Goal: Check status

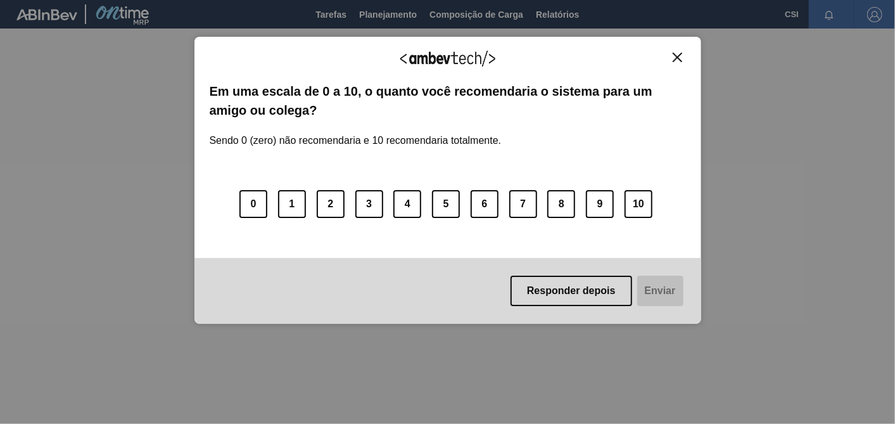
click at [671, 56] on button "Close" at bounding box center [677, 57] width 17 height 11
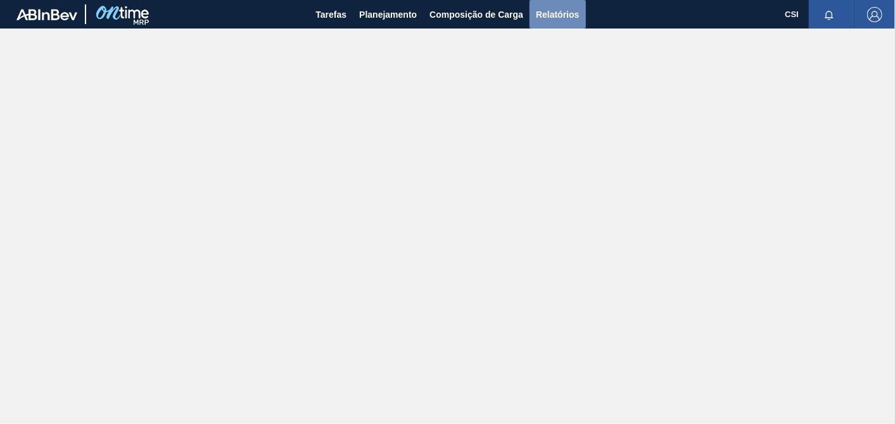
click at [555, 16] on span "Relatórios" at bounding box center [557, 14] width 43 height 15
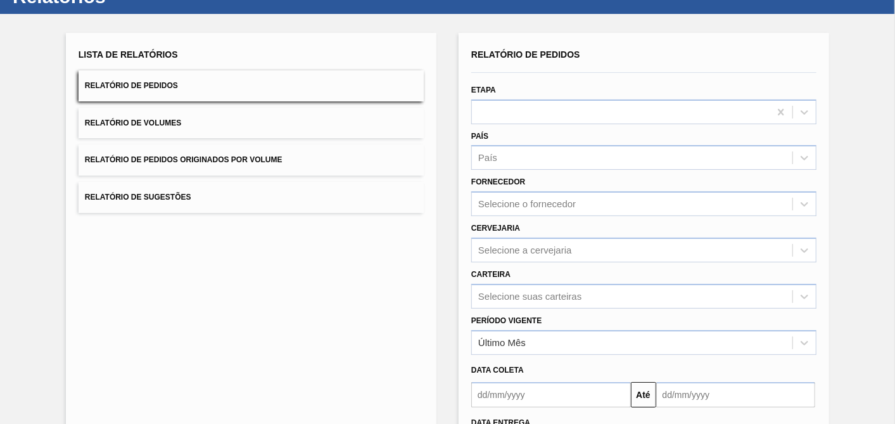
scroll to position [70, 0]
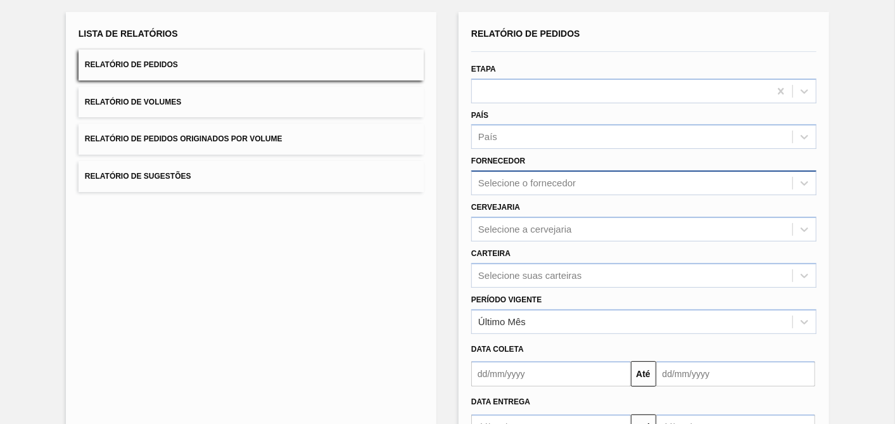
click at [512, 180] on div "Selecione o fornecedor" at bounding box center [527, 183] width 98 height 11
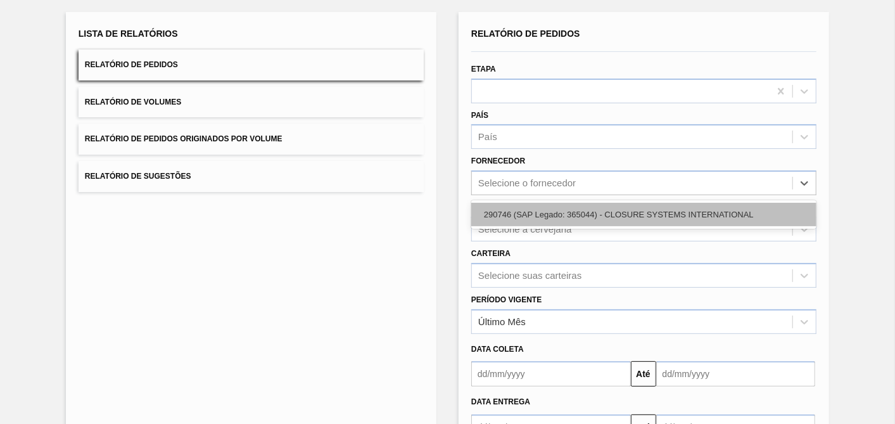
click at [502, 205] on div "290746 (SAP Legado: 365044) - CLOSURE SYSTEMS INTERNATIONAL" at bounding box center [643, 214] width 345 height 23
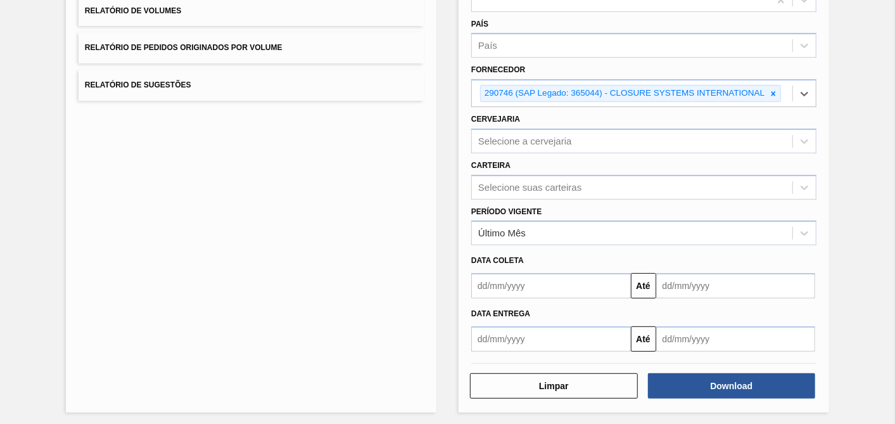
scroll to position [162, 0]
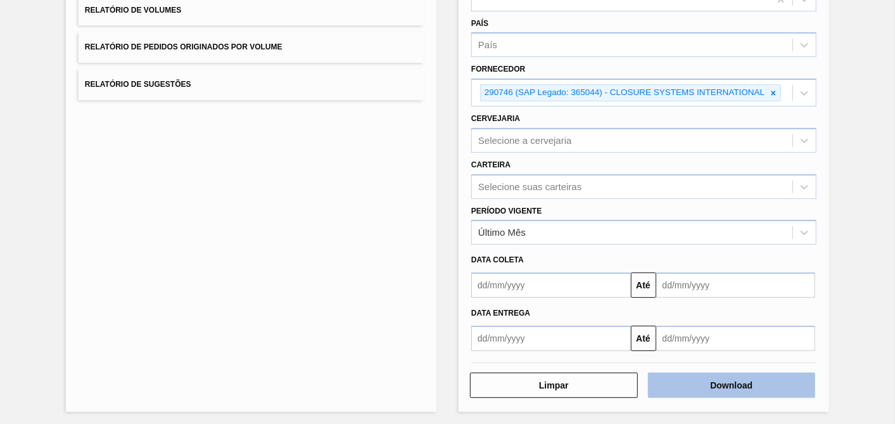
click at [733, 376] on button "Download" at bounding box center [732, 384] width 168 height 25
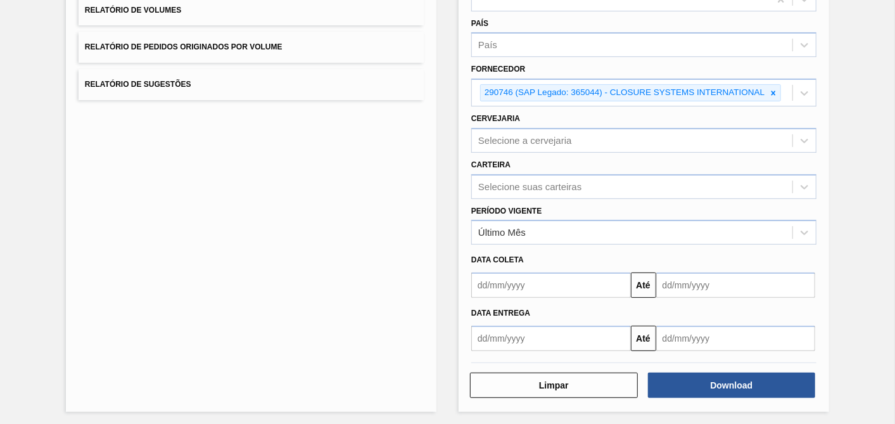
click at [735, 395] on div "Relatório de Pedidos Etapa País País Fornecedor 290746 (SAP Legado: 365044) - C…" at bounding box center [643, 165] width 370 height 491
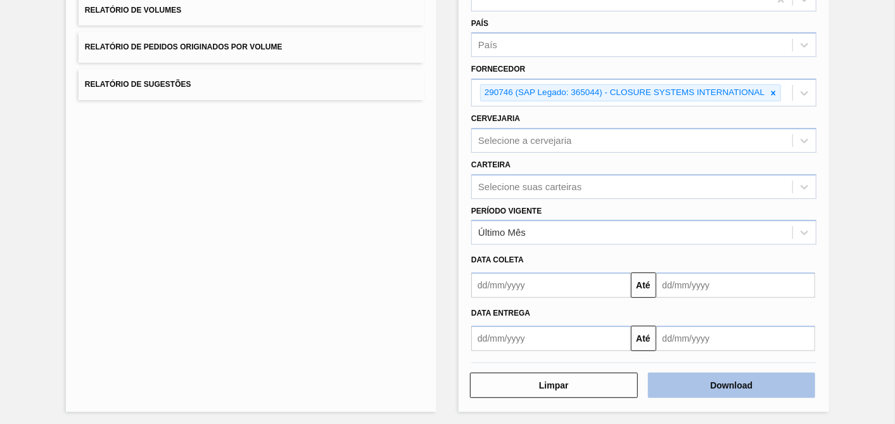
click at [760, 386] on button "Download" at bounding box center [732, 384] width 168 height 25
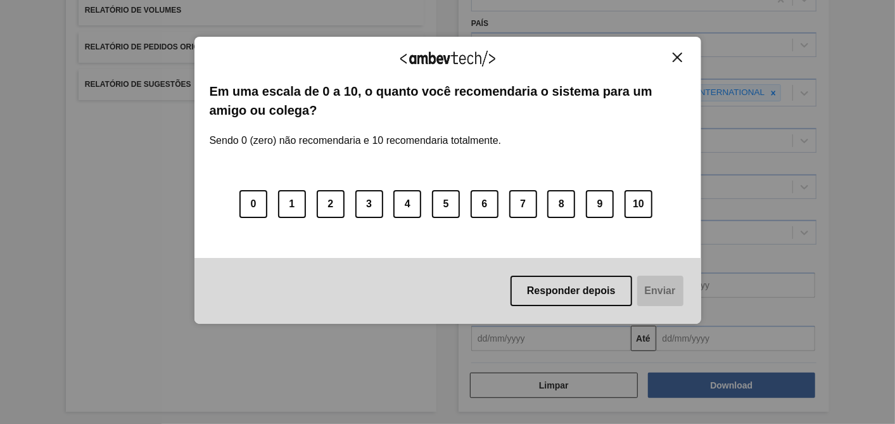
click at [845, 64] on div "Agradecemos seu feedback! Em uma escala de 0 a 10, o quanto você recomendaria o…" at bounding box center [447, 212] width 895 height 424
click at [589, 296] on button "Responder depois" at bounding box center [571, 290] width 122 height 30
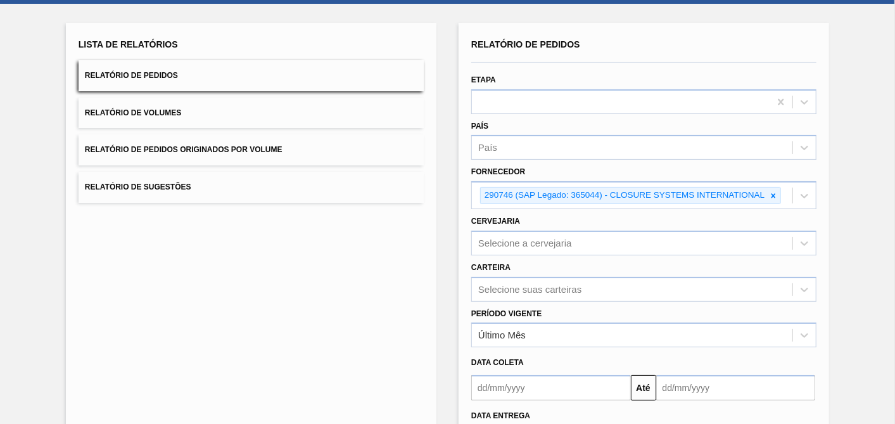
scroll to position [0, 0]
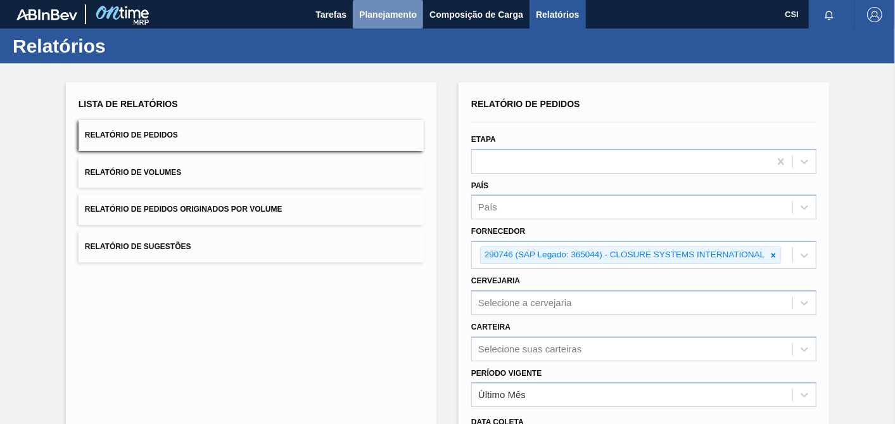
click at [356, 16] on button "Planejamento" at bounding box center [388, 14] width 70 height 28
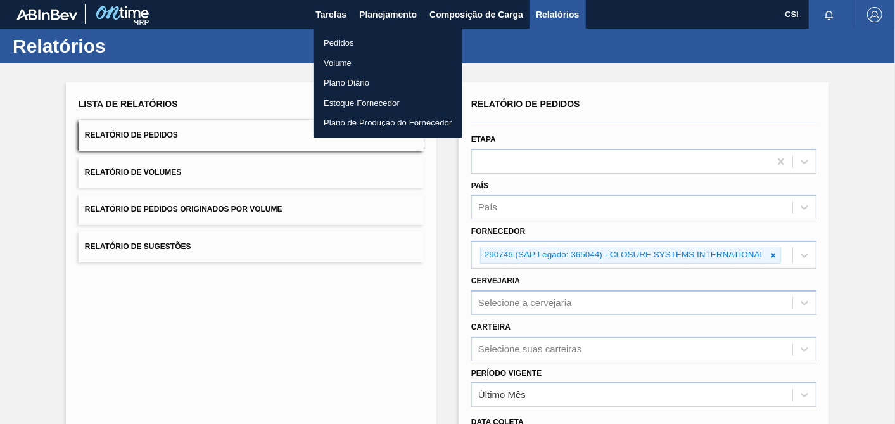
click at [333, 39] on li "Pedidos" at bounding box center [387, 43] width 149 height 20
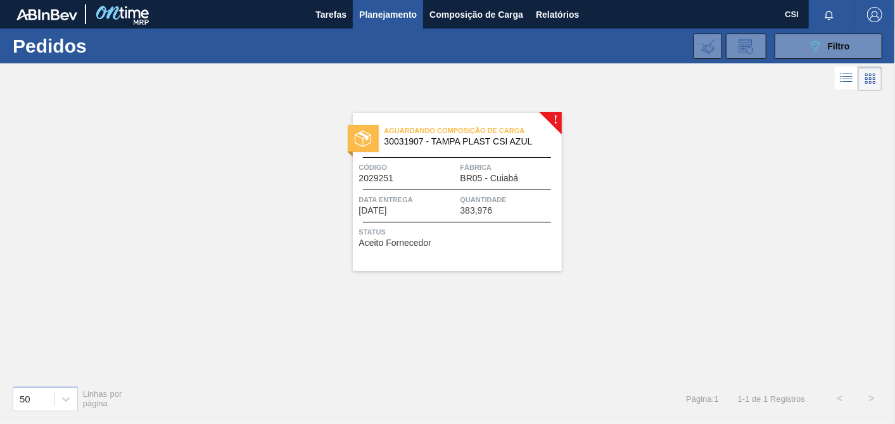
drag, startPoint x: 824, startPoint y: 42, endPoint x: 782, endPoint y: 73, distance: 52.9
click at [824, 42] on div "089F7B8B-B2A5-4AFE-B5C0-19BA573D28AC Filtro" at bounding box center [828, 46] width 42 height 15
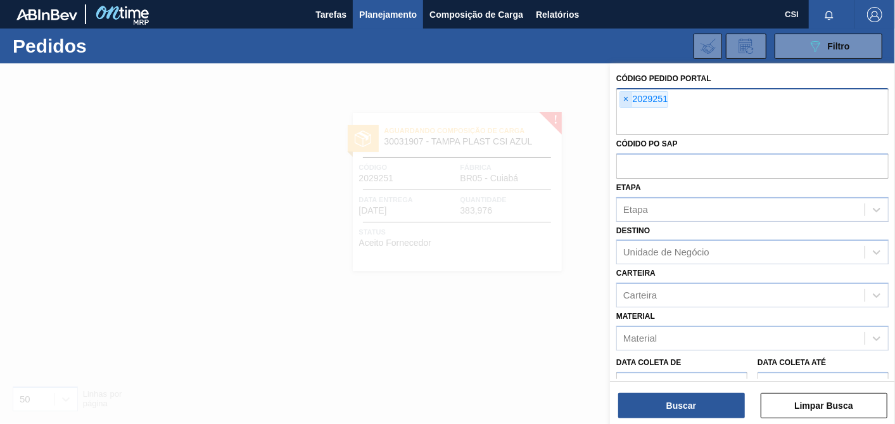
click at [621, 103] on span "×" at bounding box center [626, 99] width 12 height 15
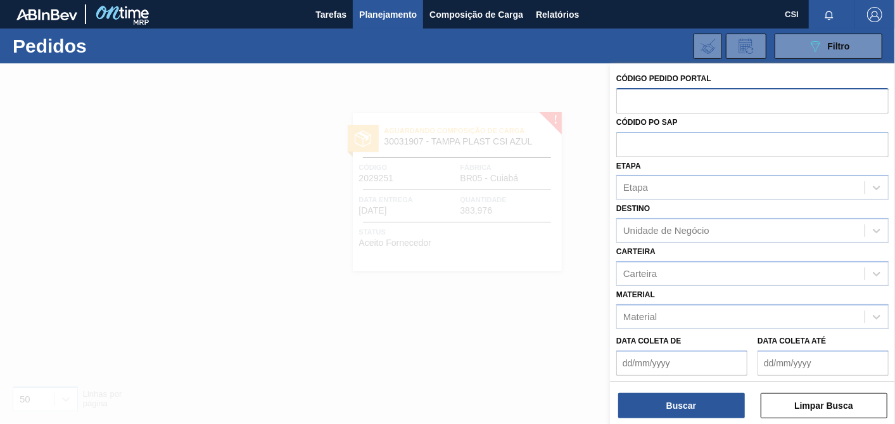
paste input "2029250"
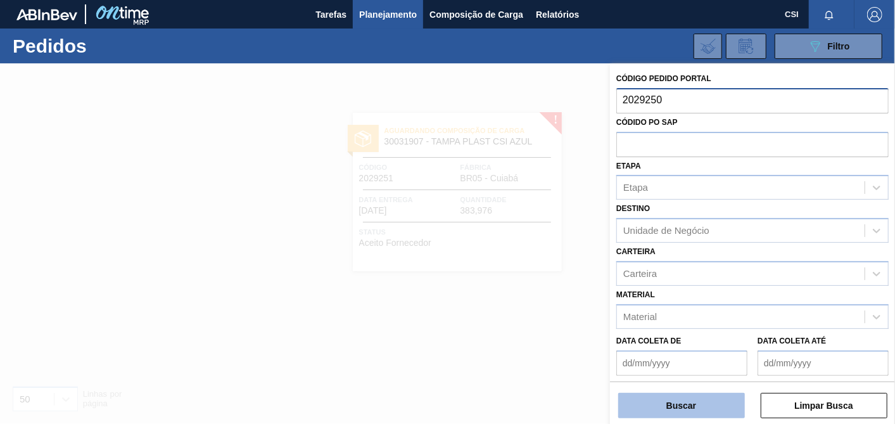
type input "2029250"
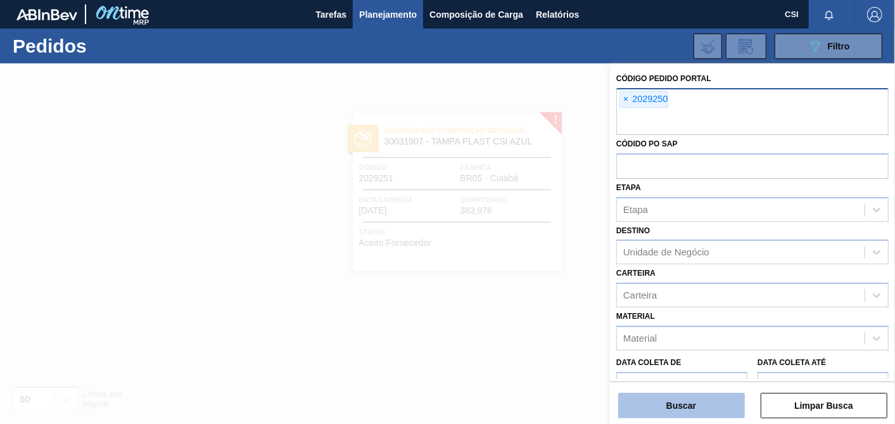
click at [682, 412] on button "Buscar" at bounding box center [681, 405] width 127 height 25
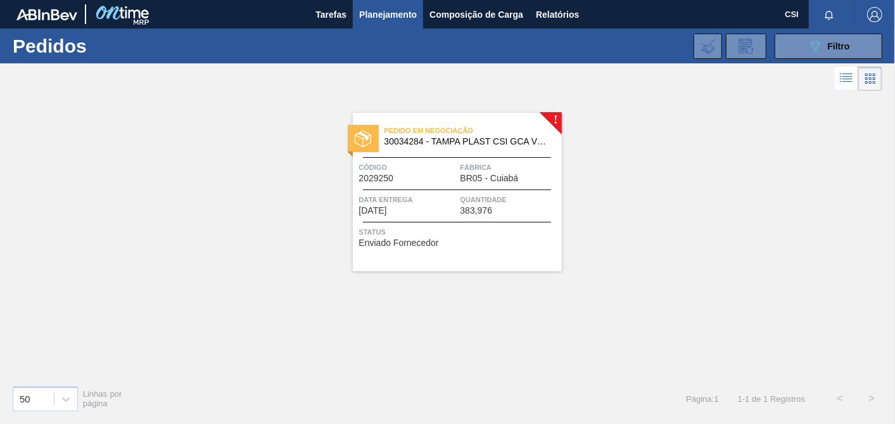
click at [495, 225] on span "Status" at bounding box center [458, 231] width 199 height 13
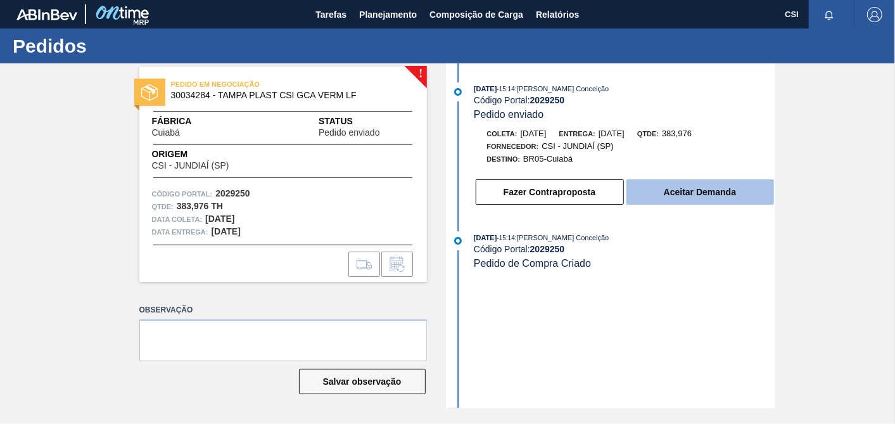
click at [710, 195] on button "Aceitar Demanda" at bounding box center [700, 191] width 148 height 25
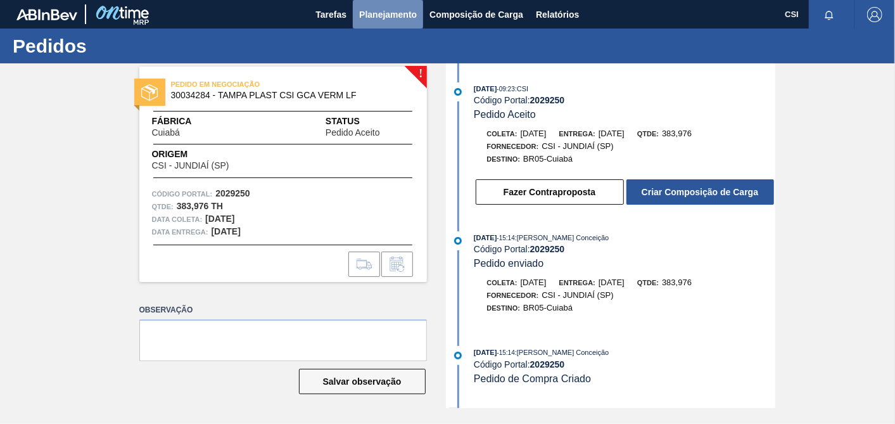
click at [374, 14] on span "Planejamento" at bounding box center [388, 14] width 58 height 15
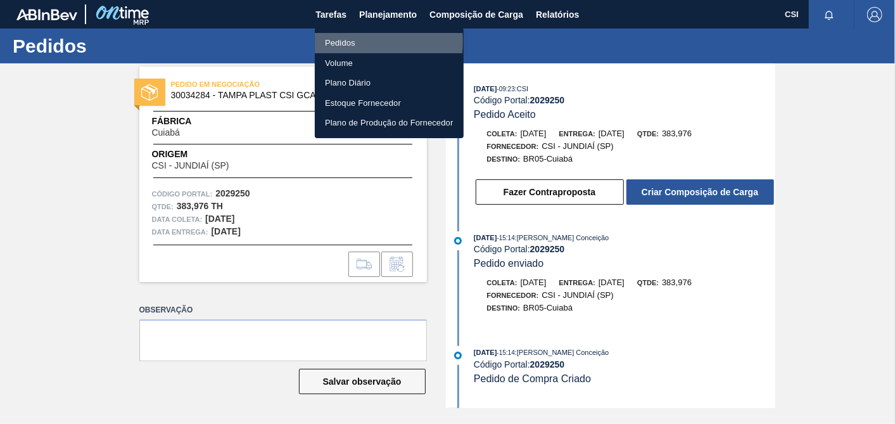
click at [343, 41] on li "Pedidos" at bounding box center [389, 43] width 149 height 20
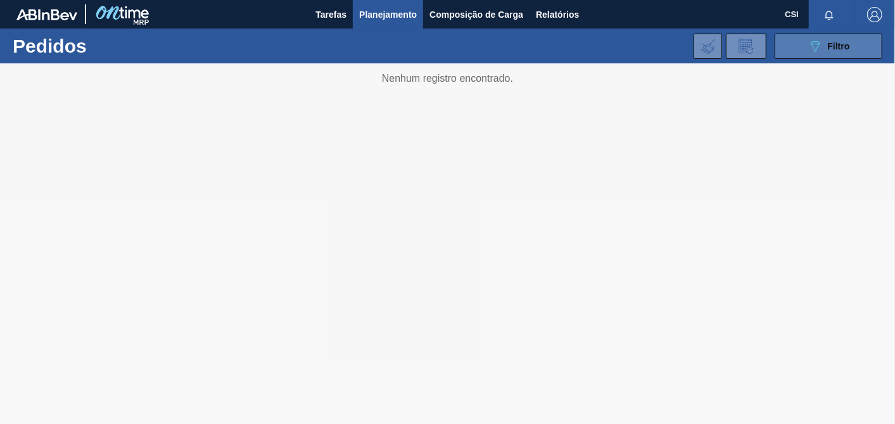
click at [826, 52] on div "089F7B8B-B2A5-4AFE-B5C0-19BA573D28AC Filtro" at bounding box center [828, 46] width 42 height 15
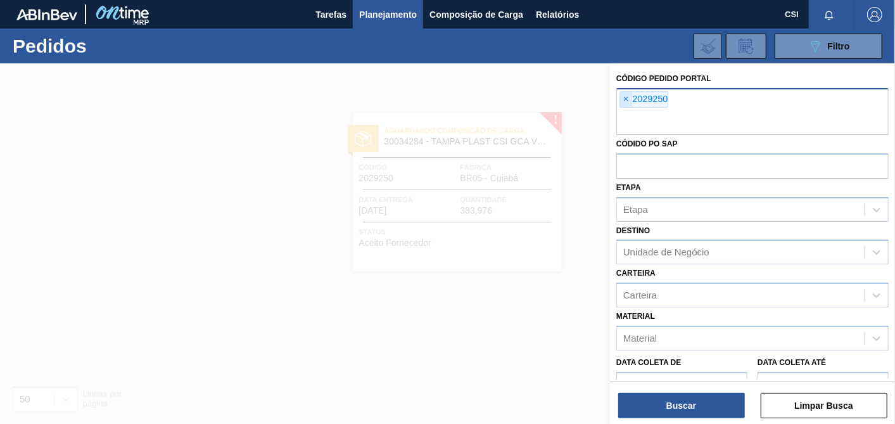
click at [622, 101] on span "×" at bounding box center [626, 99] width 12 height 15
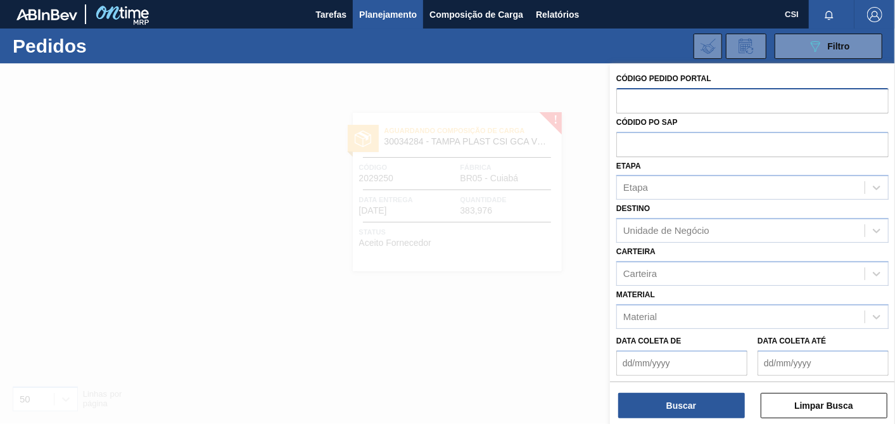
paste input "2029245"
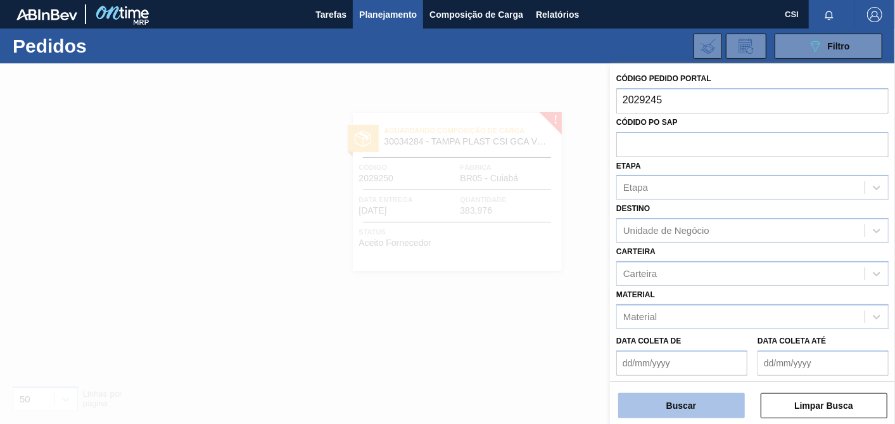
type input "2029245"
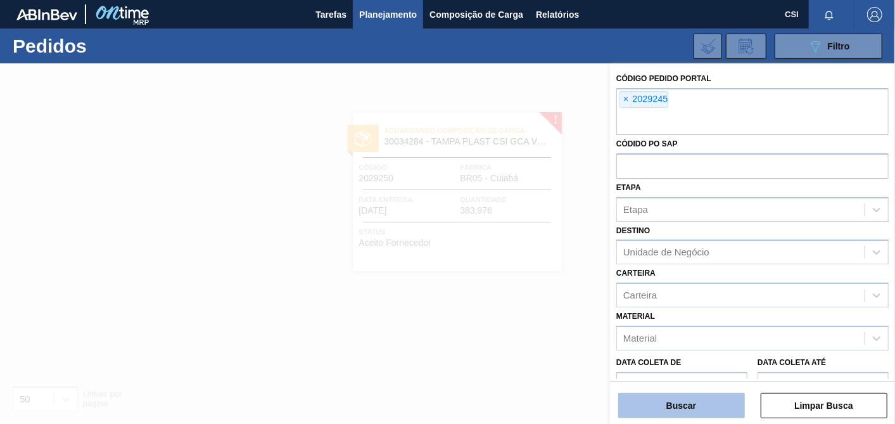
click at [700, 413] on button "Buscar" at bounding box center [681, 405] width 127 height 25
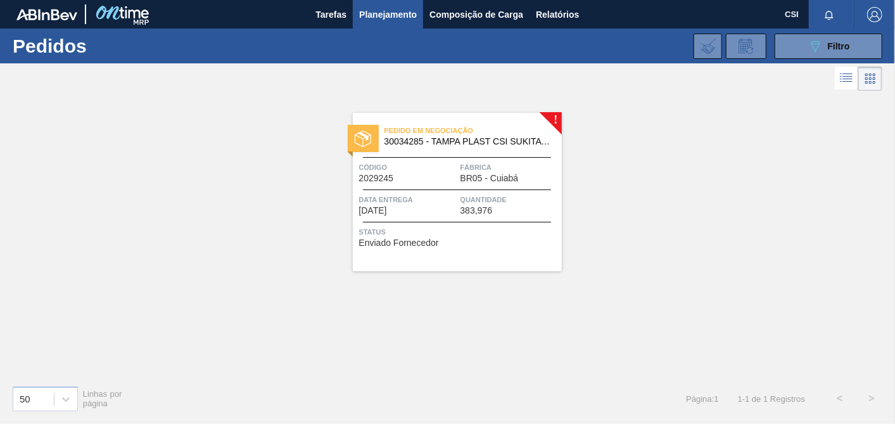
click at [497, 236] on span "Status" at bounding box center [458, 231] width 199 height 13
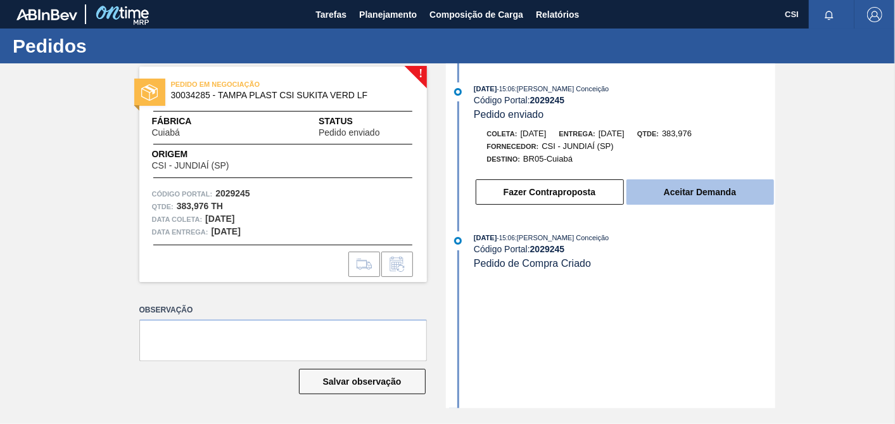
click at [734, 199] on button "Aceitar Demanda" at bounding box center [700, 191] width 148 height 25
